Goal: Transaction & Acquisition: Purchase product/service

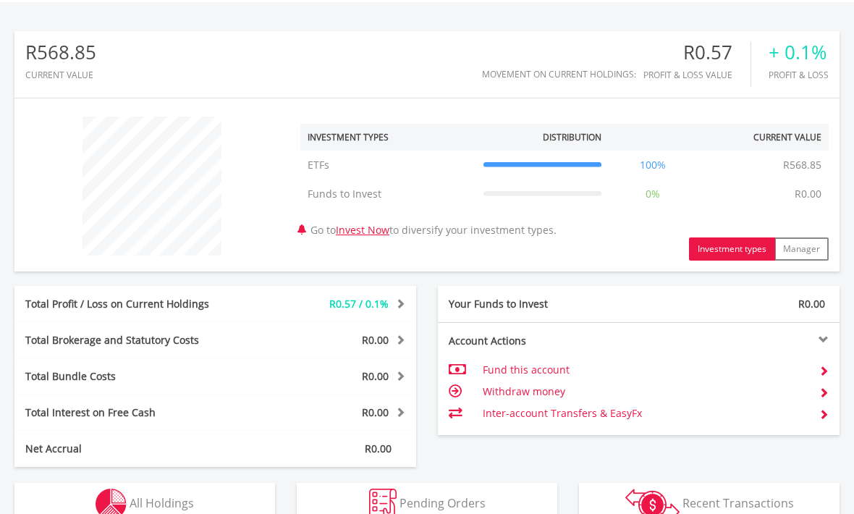
scroll to position [446, 0]
click at [382, 307] on span "R0.57 / 0.1%" at bounding box center [358, 304] width 59 height 14
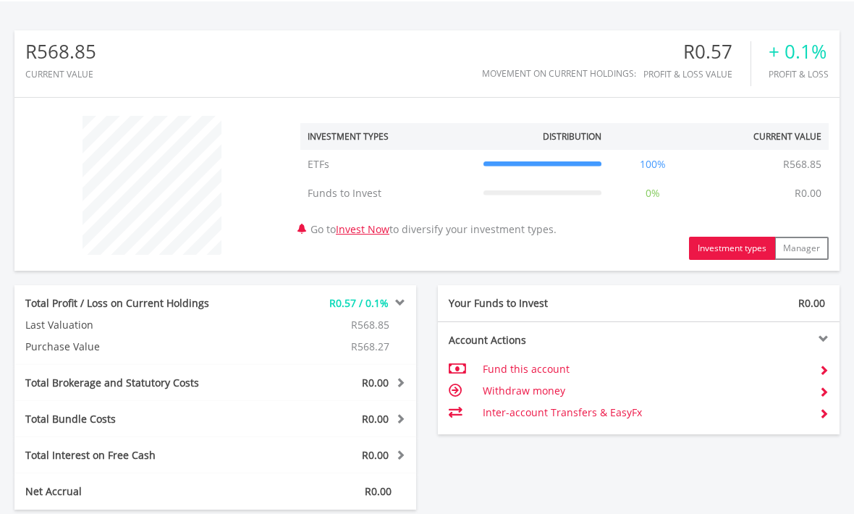
scroll to position [446, 0]
click at [388, 297] on div "R0.57 / 0.1%" at bounding box center [332, 303] width 167 height 14
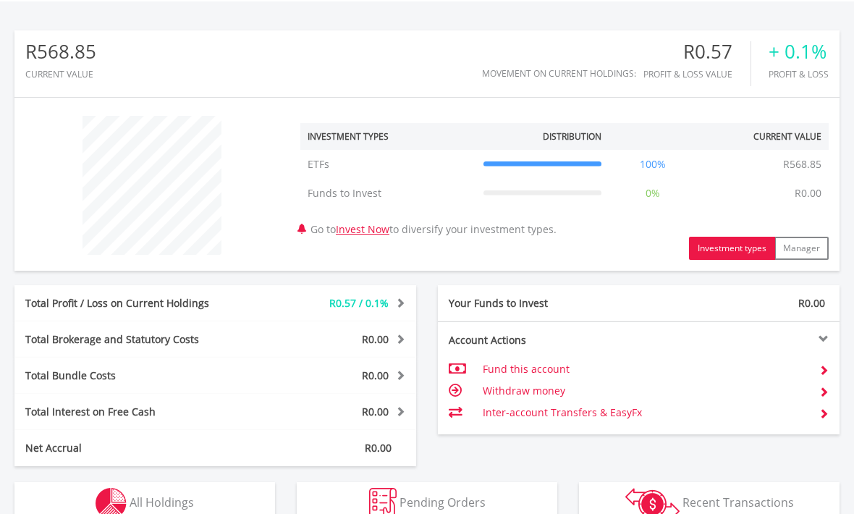
click at [228, 498] on button "Holdings All Holdings" at bounding box center [144, 503] width 260 height 43
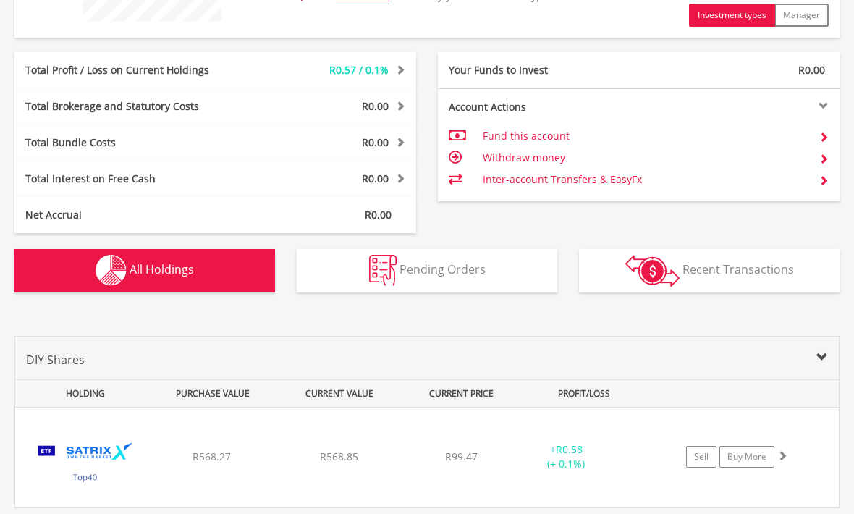
scroll to position [679, 0]
click at [488, 454] on div "R99.47" at bounding box center [461, 456] width 115 height 14
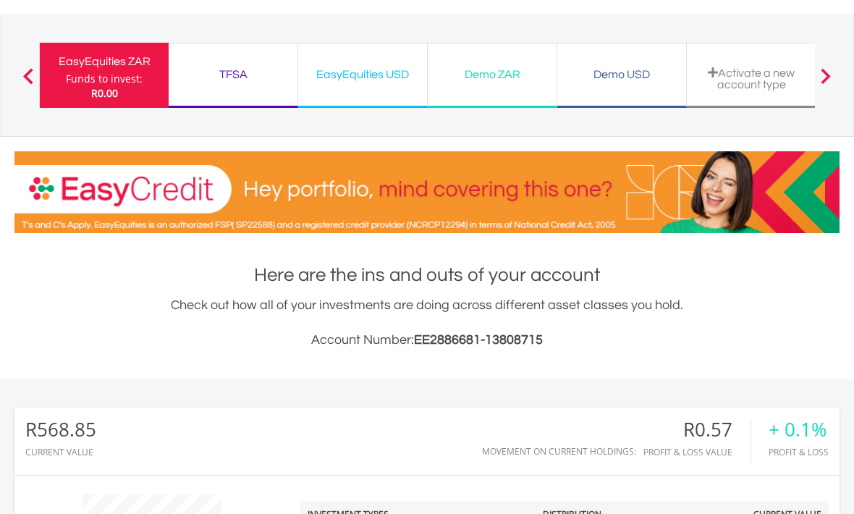
scroll to position [0, 0]
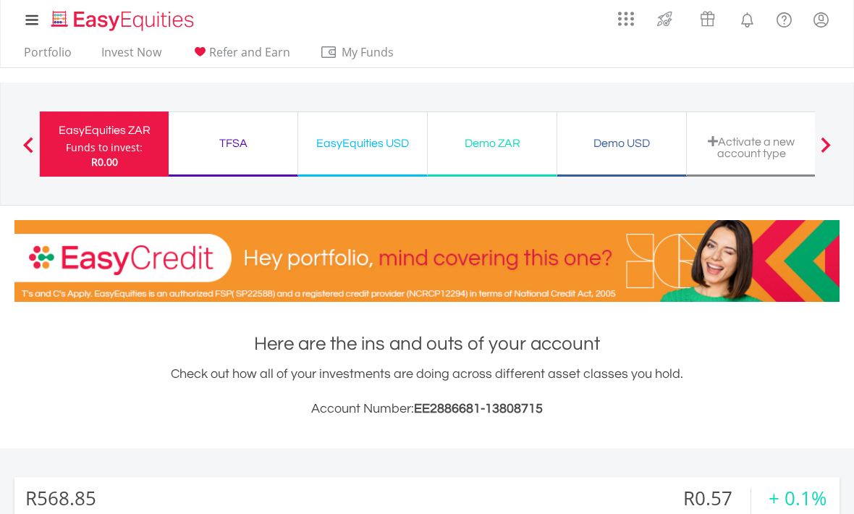
click at [135, 55] on link "Invest Now" at bounding box center [131, 56] width 72 height 22
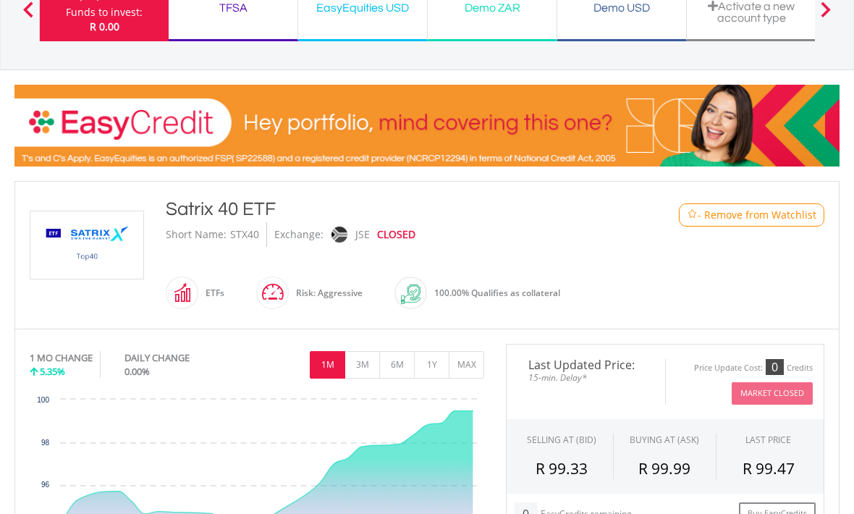
scroll to position [135, 0]
click at [395, 236] on div "CLOSED" at bounding box center [396, 234] width 38 height 25
click at [341, 227] on img at bounding box center [339, 234] width 16 height 16
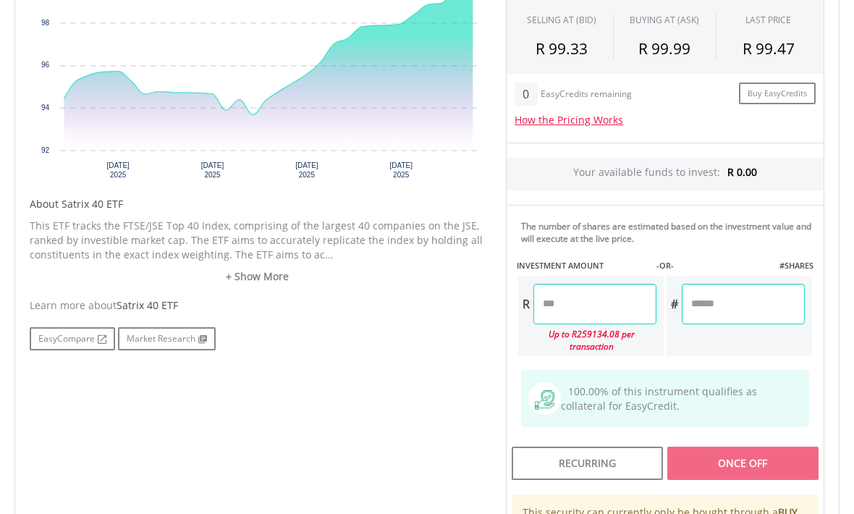
scroll to position [555, 0]
click at [260, 279] on link "+ Show More" at bounding box center [257, 276] width 454 height 14
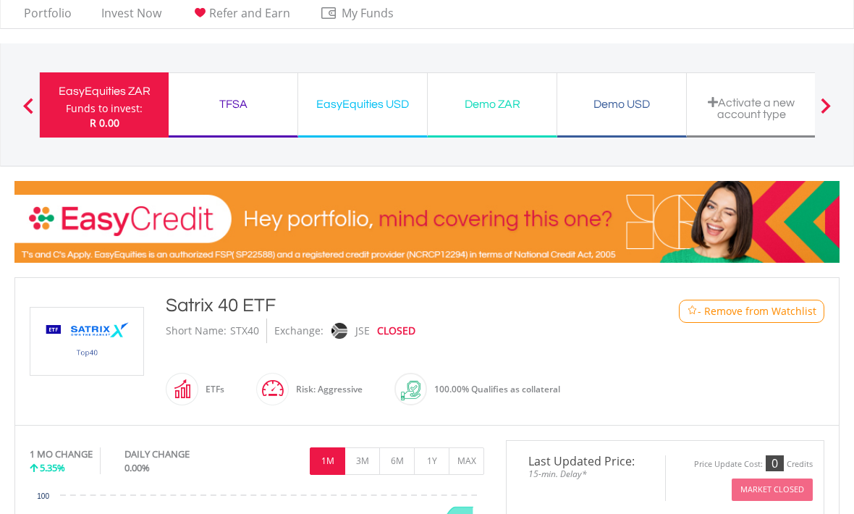
scroll to position [27, 0]
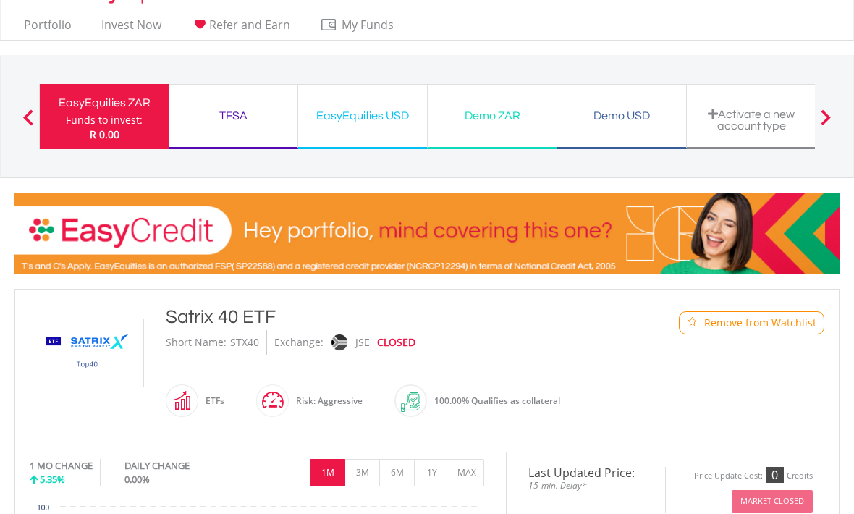
click at [814, 105] on div "Activate a new account type" at bounding box center [750, 116] width 129 height 65
